Goal: Task Accomplishment & Management: Manage account settings

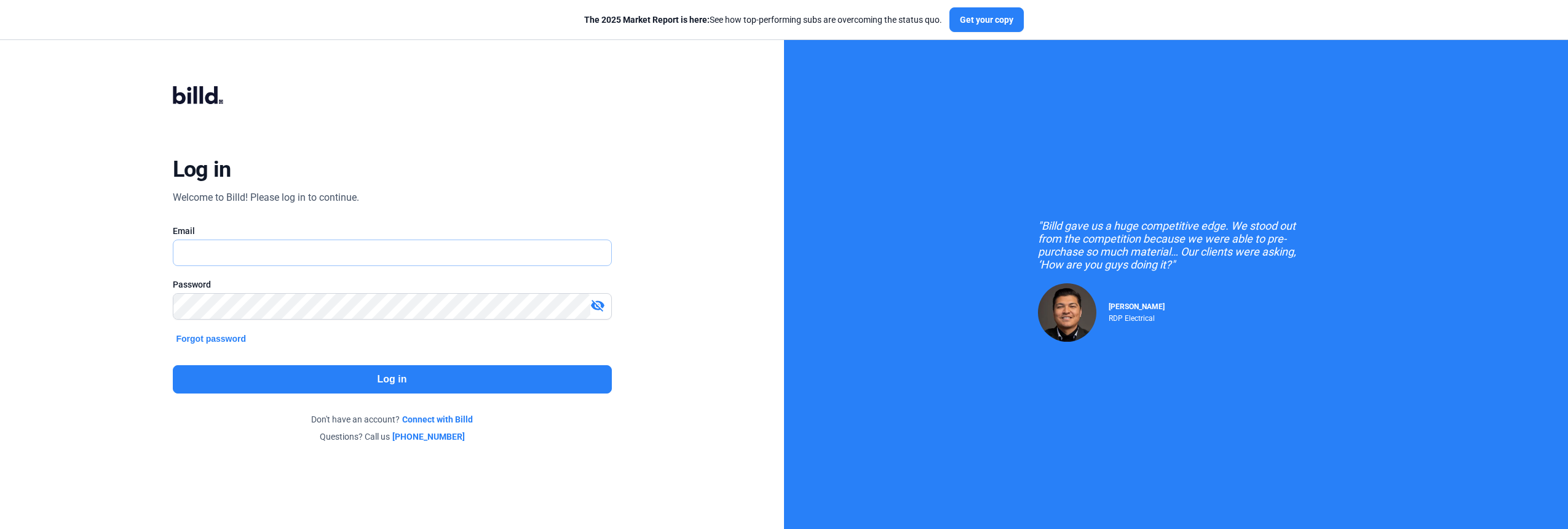
type input "[EMAIL_ADDRESS][DOMAIN_NAME]"
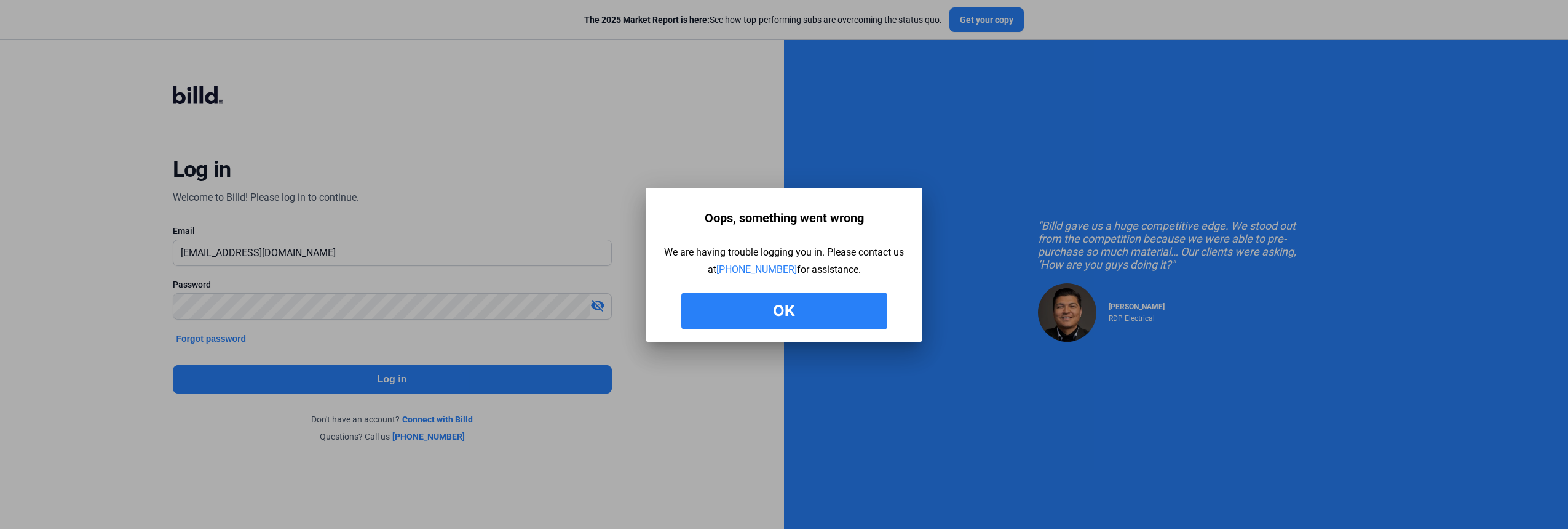
click at [707, 295] on button "Ok" at bounding box center [784, 311] width 206 height 37
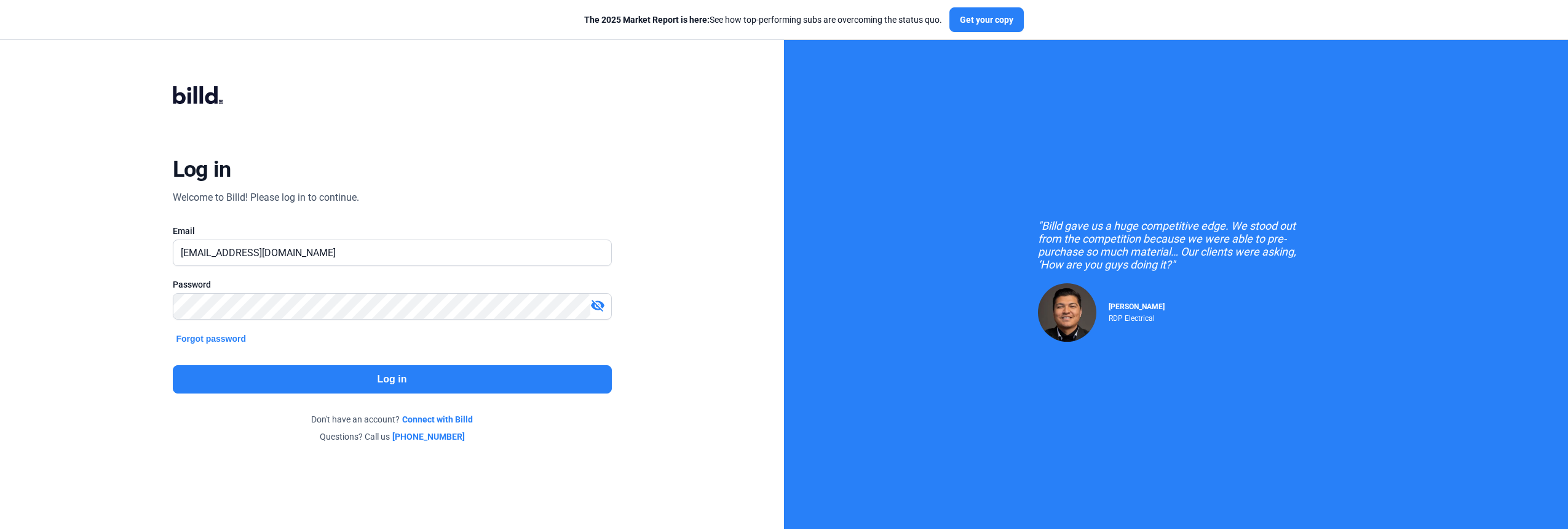
click at [602, 306] on mat-icon "visibility_off" at bounding box center [597, 305] width 15 height 15
click at [349, 392] on button "Log in" at bounding box center [392, 379] width 439 height 29
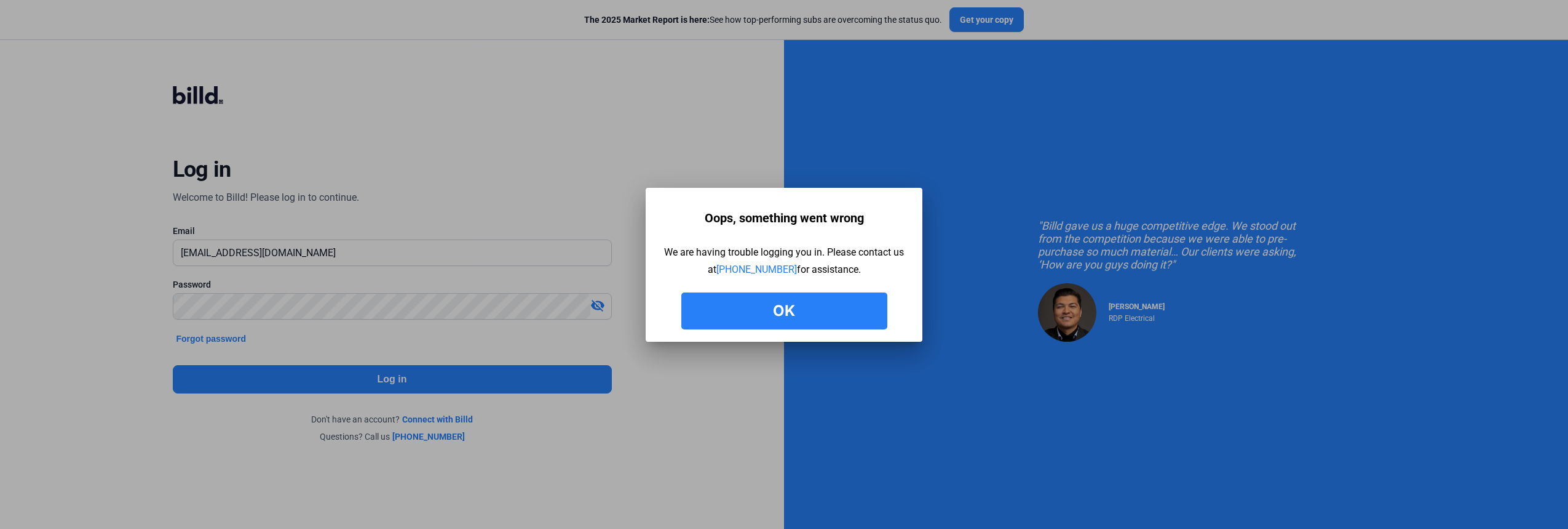
click at [769, 312] on button "Ok" at bounding box center [784, 311] width 206 height 37
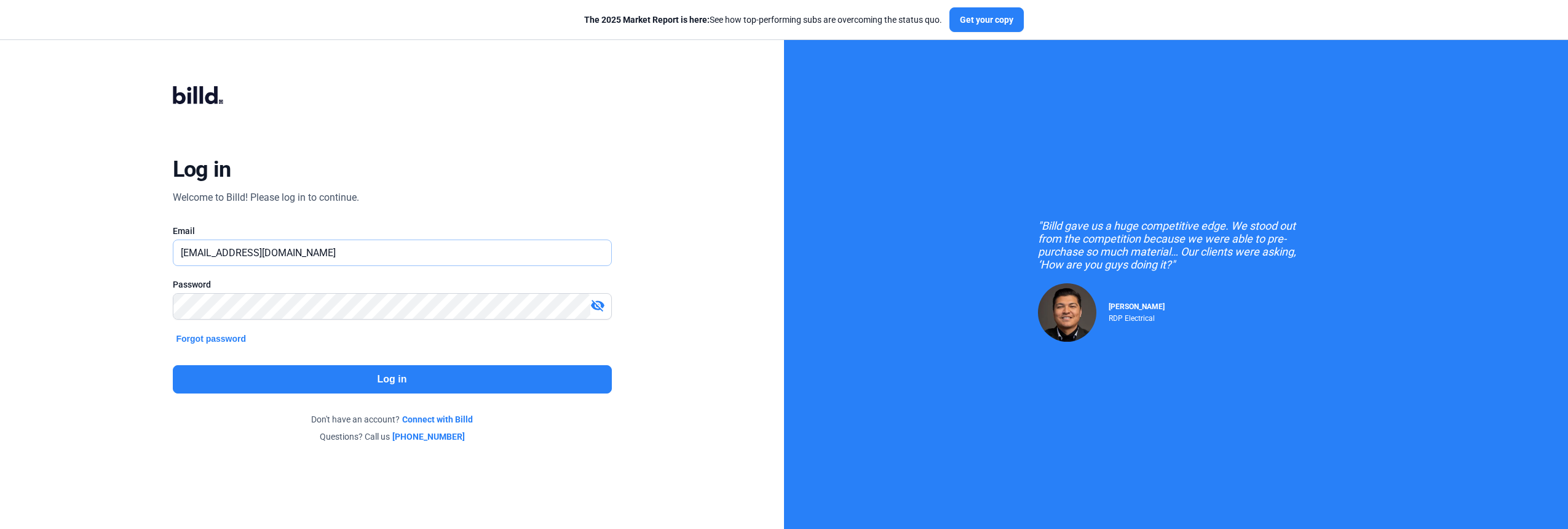
click at [222, 263] on input "[EMAIL_ADDRESS][DOMAIN_NAME]" at bounding box center [385, 252] width 424 height 25
click at [222, 263] on input "[EMAIL_ADDRESS][DOMAIN_NAME]" at bounding box center [392, 252] width 438 height 25
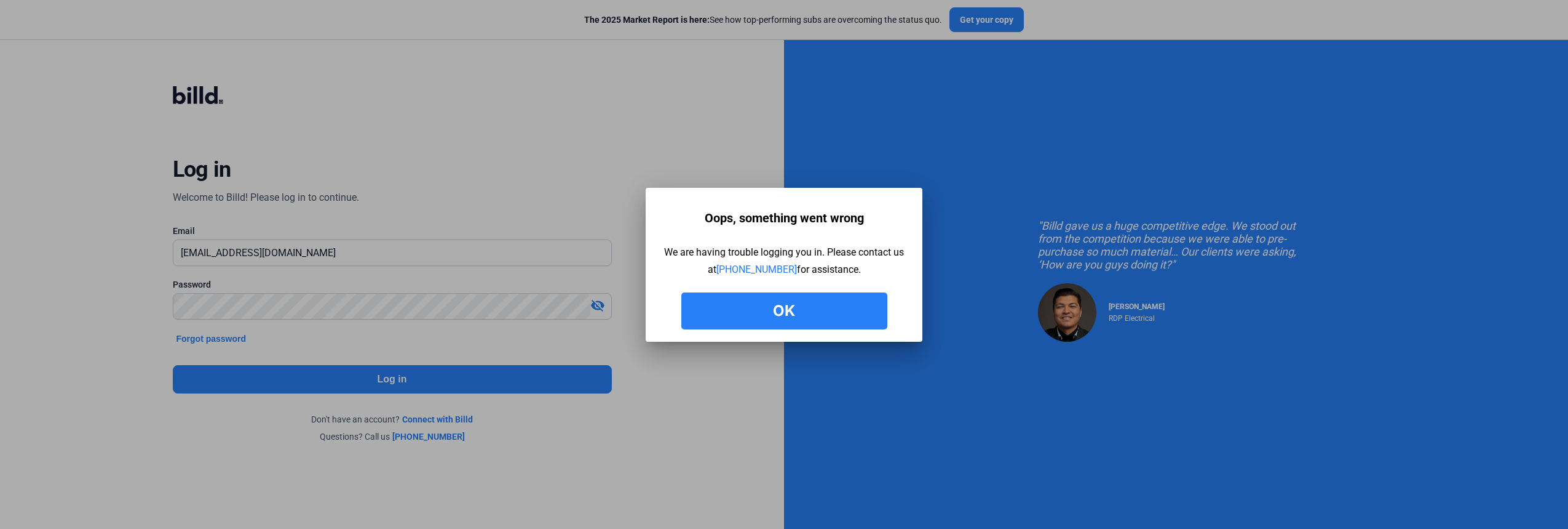
click at [863, 331] on mat-dialog-container "Oops, something went wrong We are having trouble logging you in. Please contact…" at bounding box center [784, 265] width 277 height 154
click at [768, 300] on button "Ok" at bounding box center [784, 311] width 206 height 37
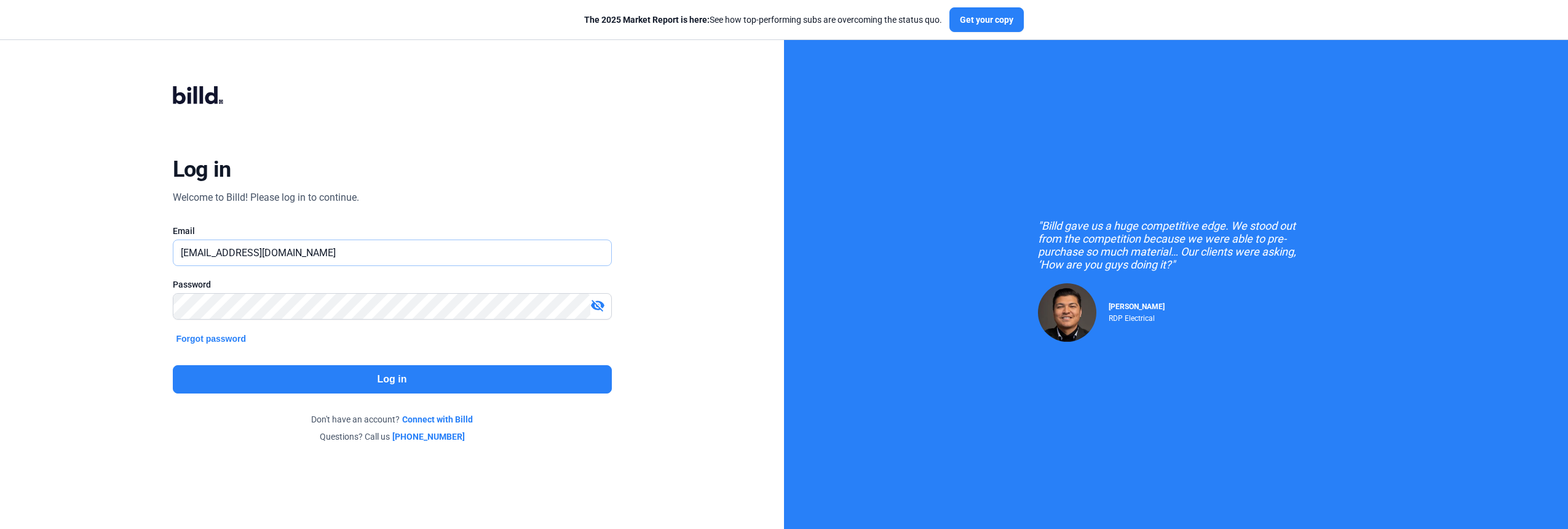
click at [465, 255] on input "[EMAIL_ADDRESS][DOMAIN_NAME]" at bounding box center [385, 252] width 424 height 25
paste input "[EMAIL_ADDRESS]"
type input "[EMAIL_ADDRESS][DOMAIN_NAME]"
click at [361, 292] on div "Password visibility_off" at bounding box center [392, 304] width 439 height 53
click at [489, 391] on button "Log in" at bounding box center [392, 379] width 439 height 29
